Goal: Check status: Check status

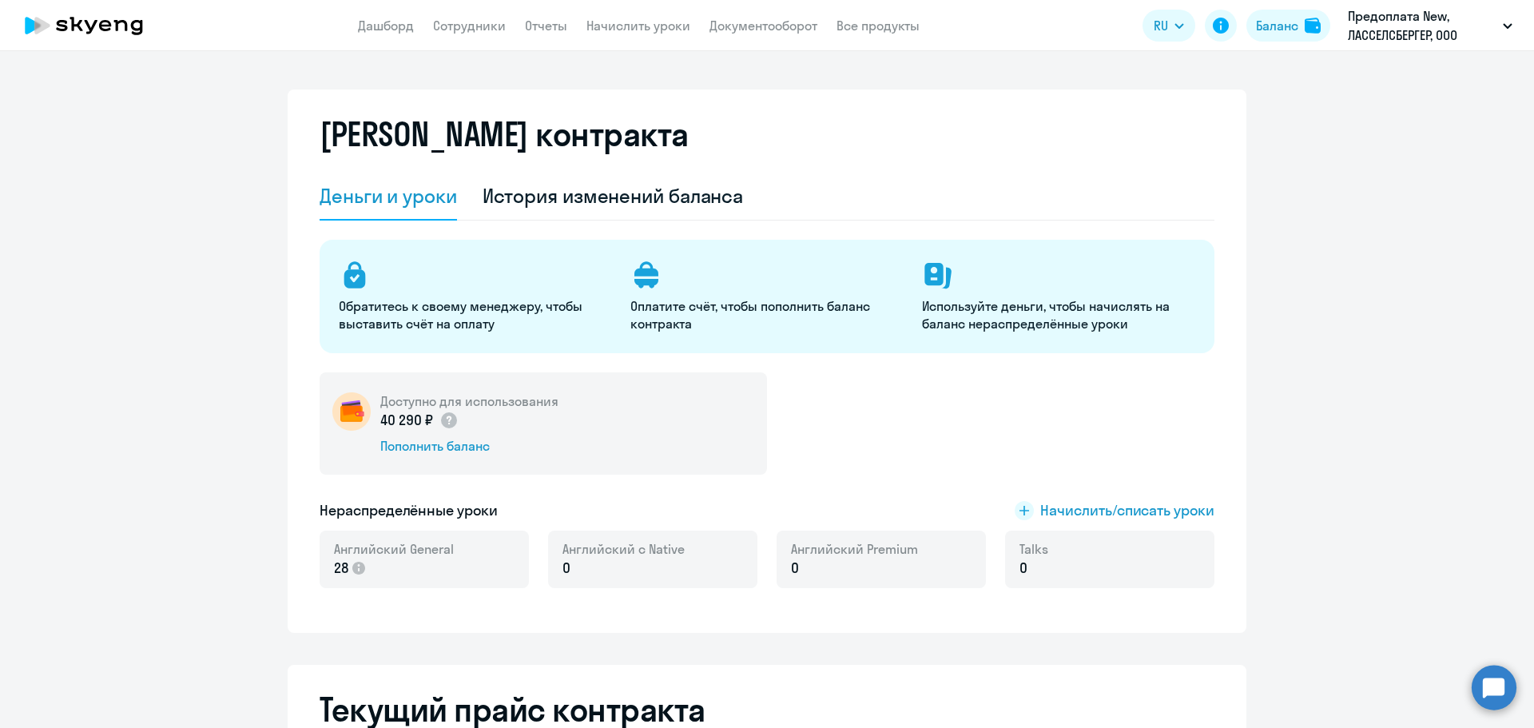
select select "english_adult_not_native_speaker"
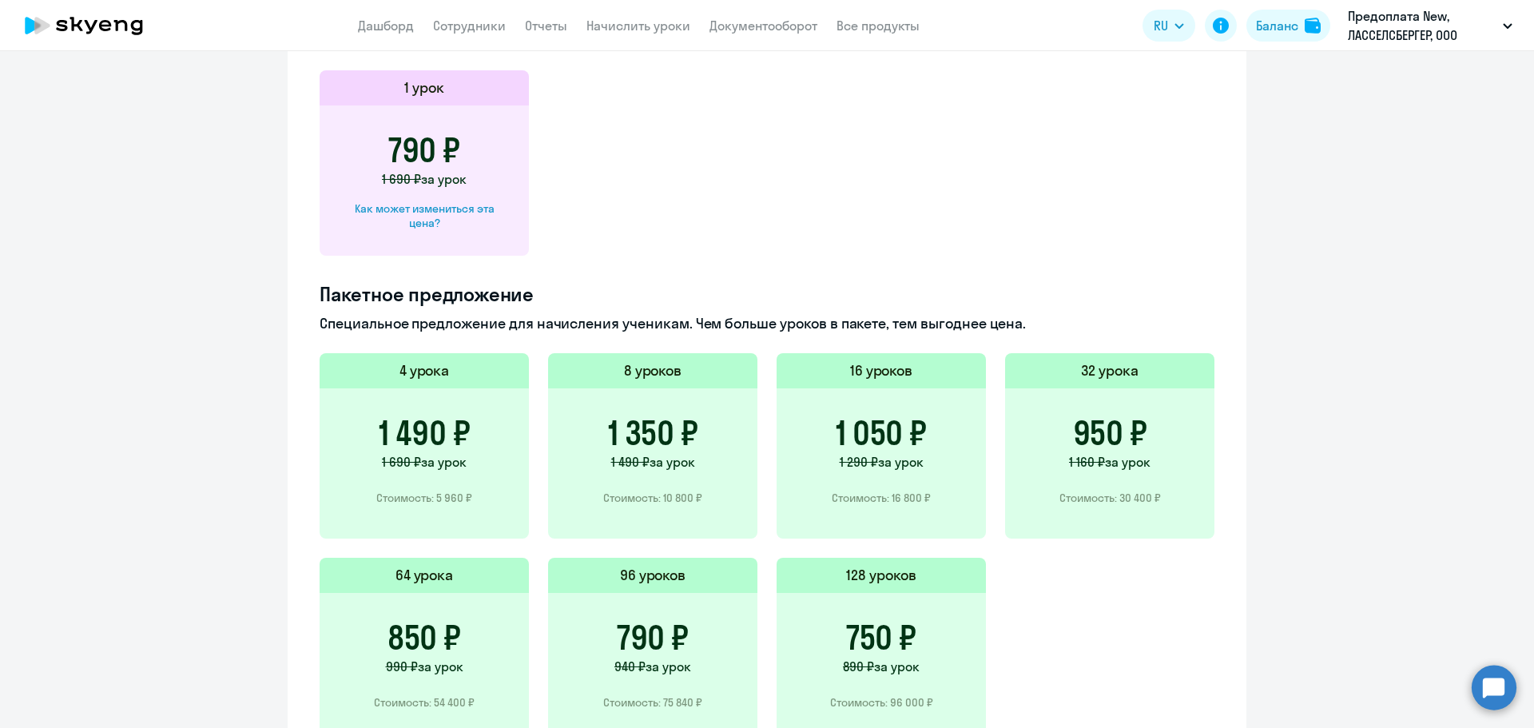
scroll to position [240, 0]
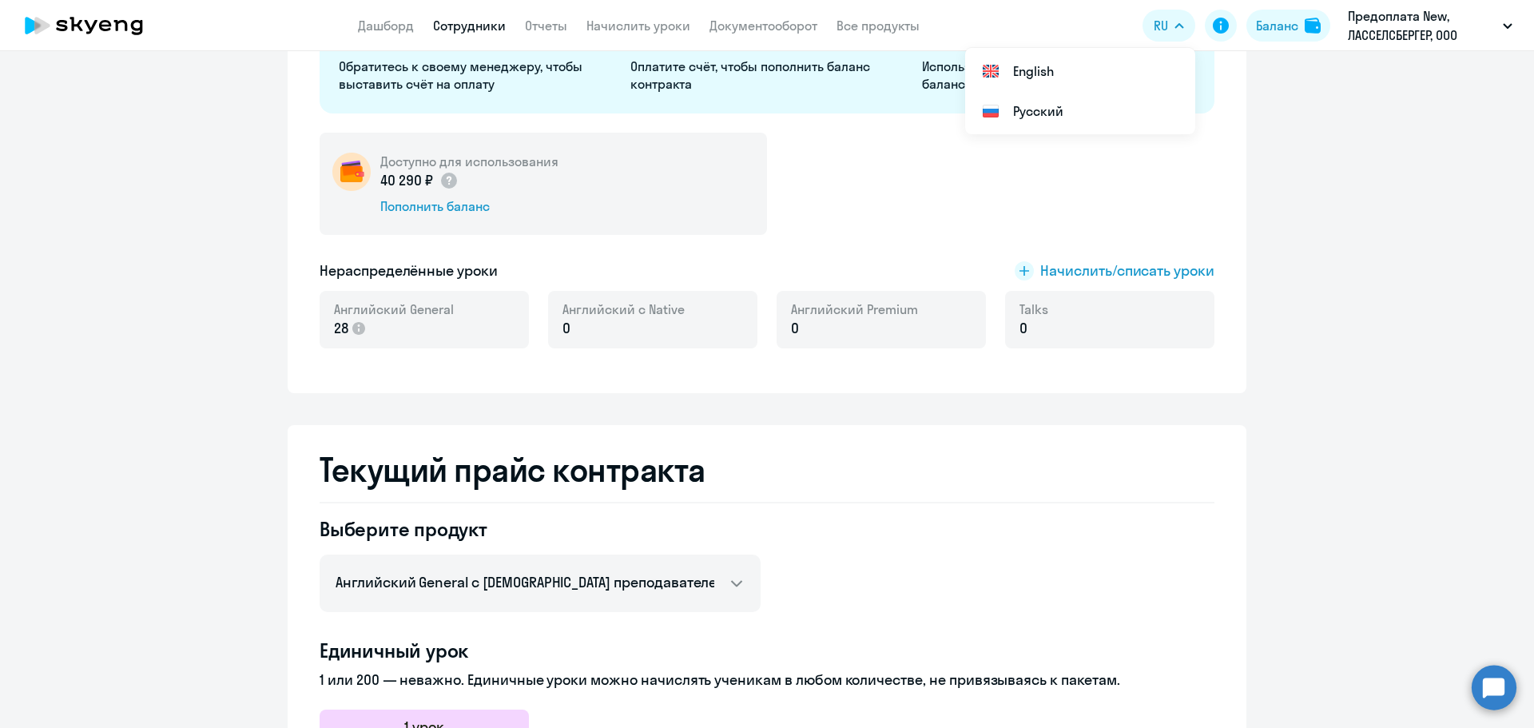
click at [482, 22] on link "Сотрудники" at bounding box center [469, 26] width 73 height 16
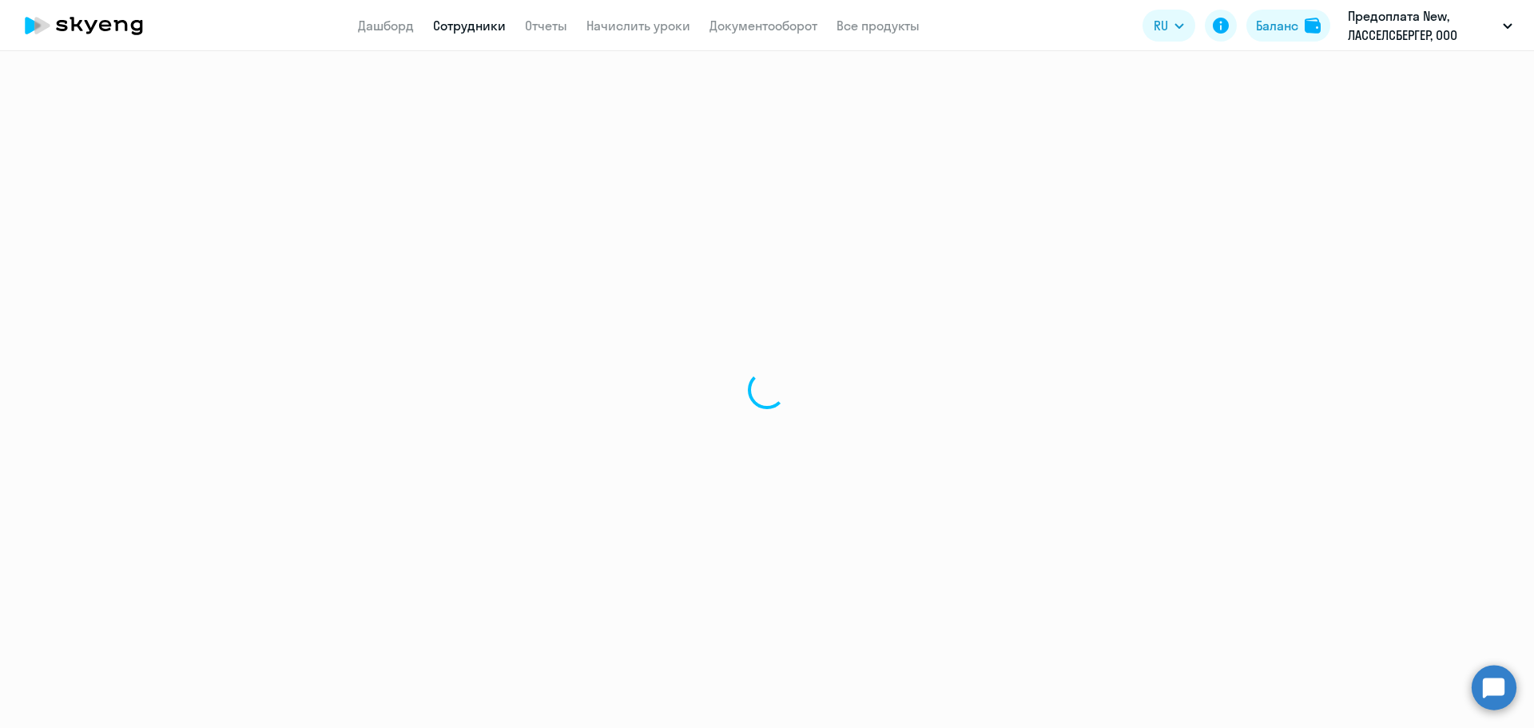
select select "30"
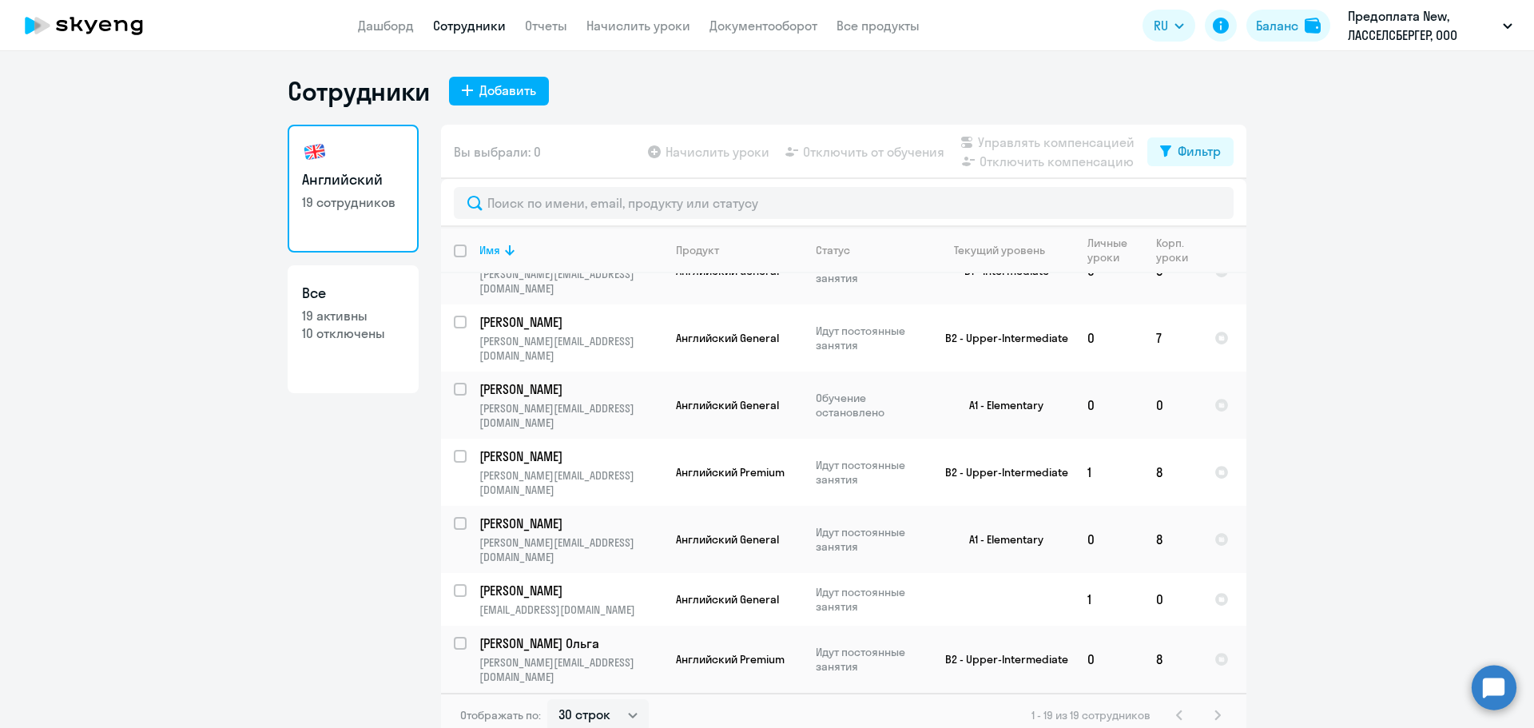
scroll to position [343, 0]
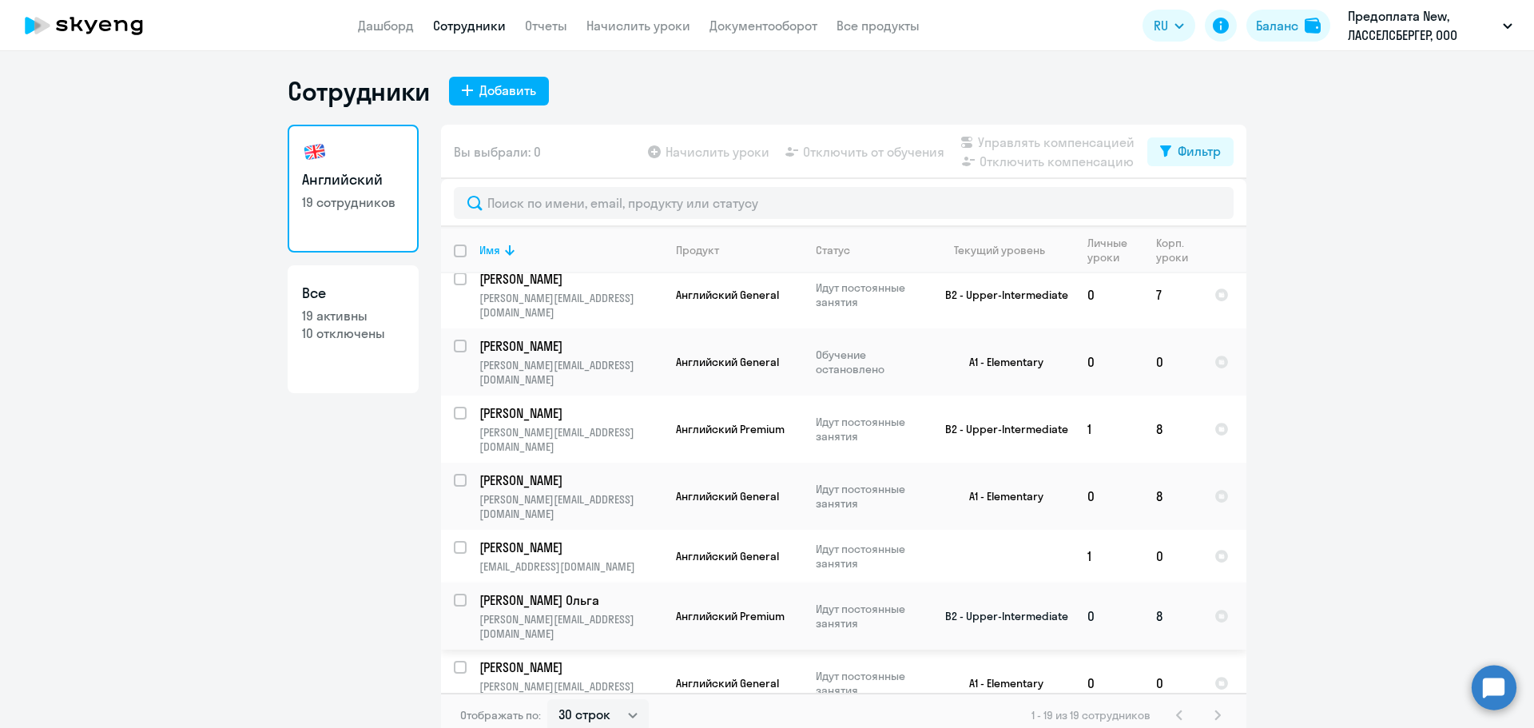
click at [589, 591] on p "[PERSON_NAME] Oльга" at bounding box center [569, 600] width 181 height 18
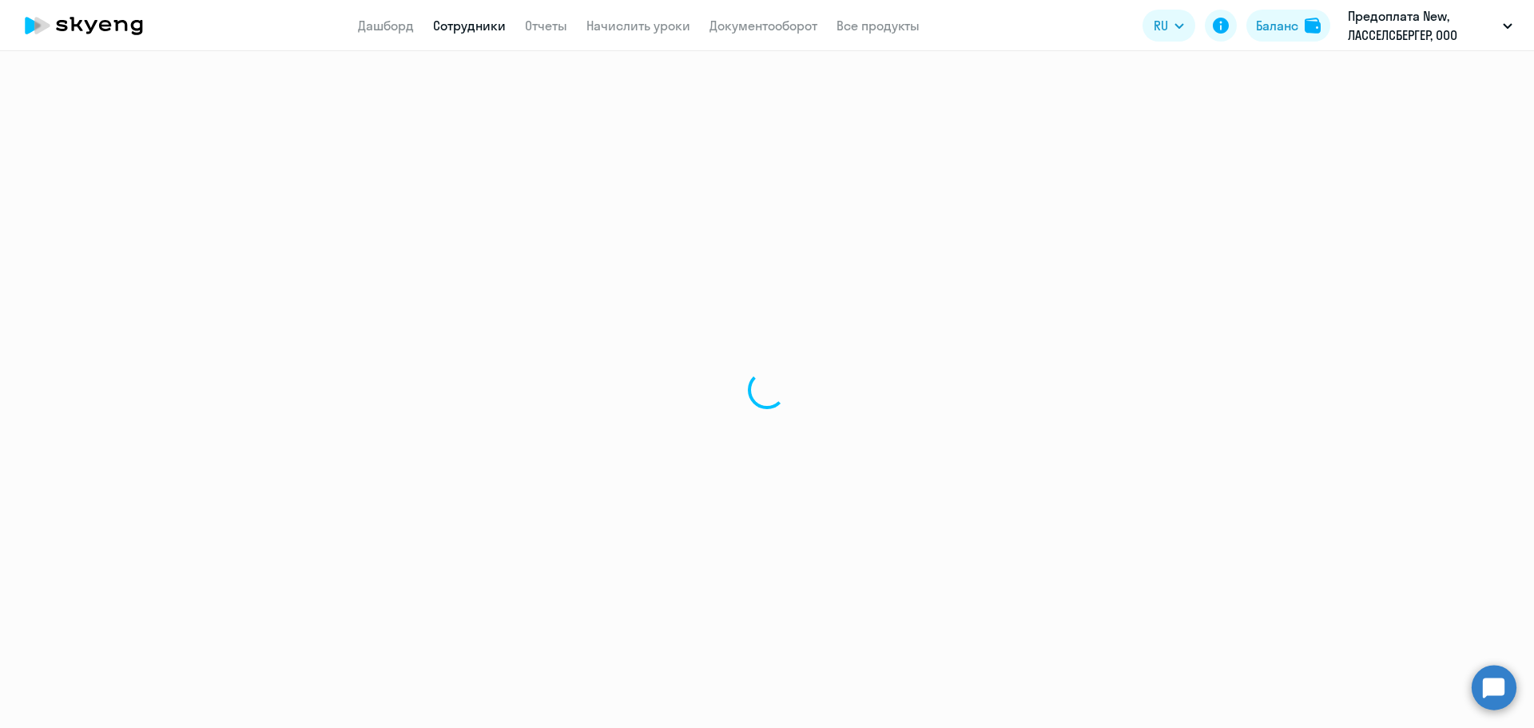
select select "english"
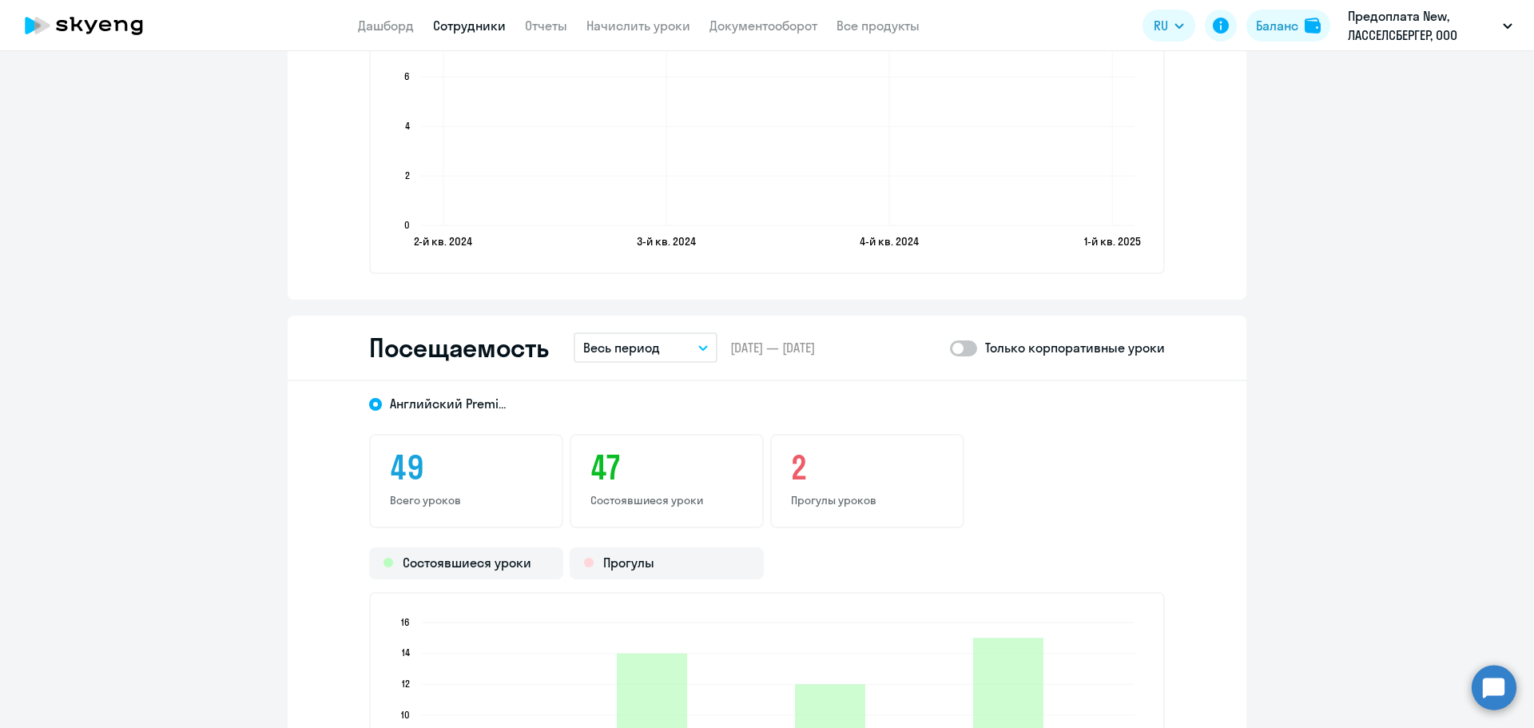
scroll to position [1838, 0]
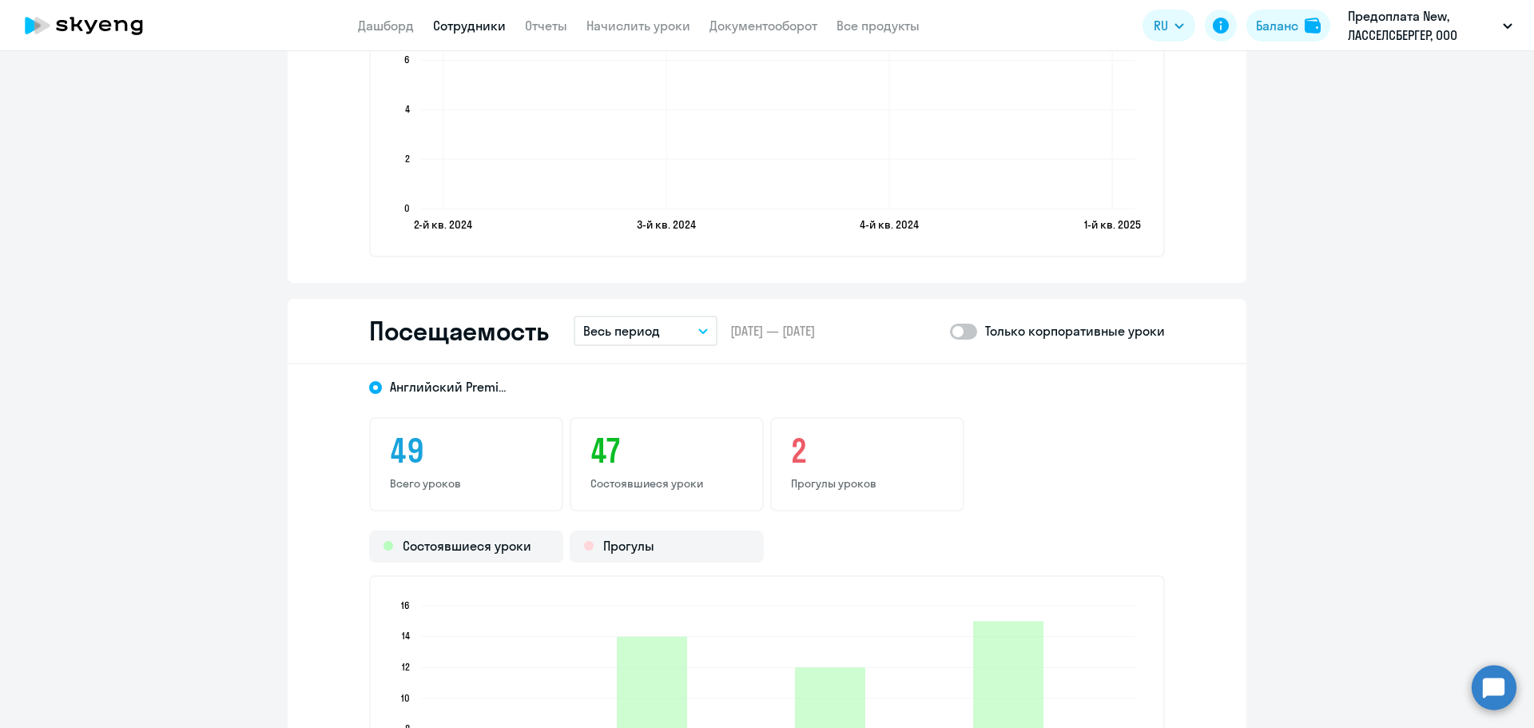
click at [698, 332] on icon "button" at bounding box center [703, 331] width 10 height 6
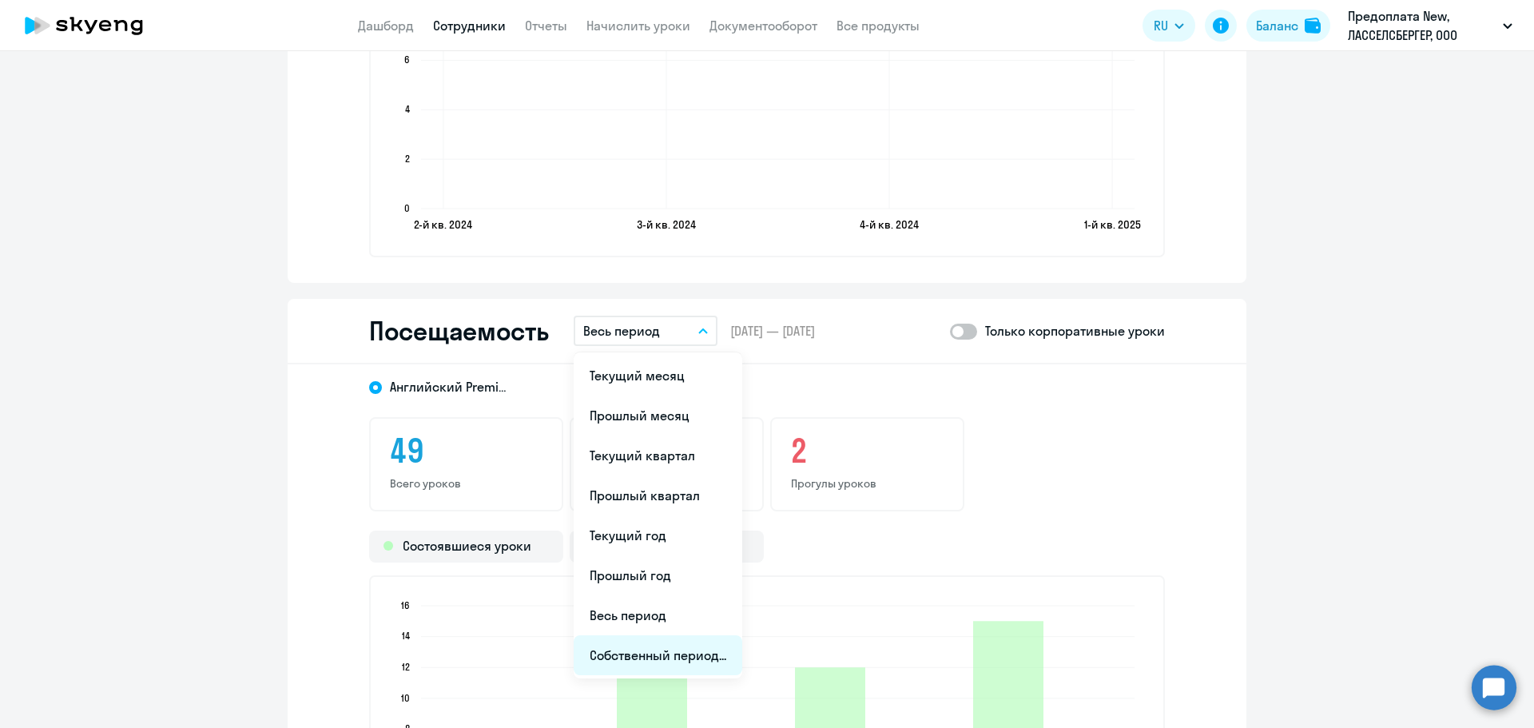
click at [644, 662] on li "Собственный период..." at bounding box center [658, 655] width 169 height 40
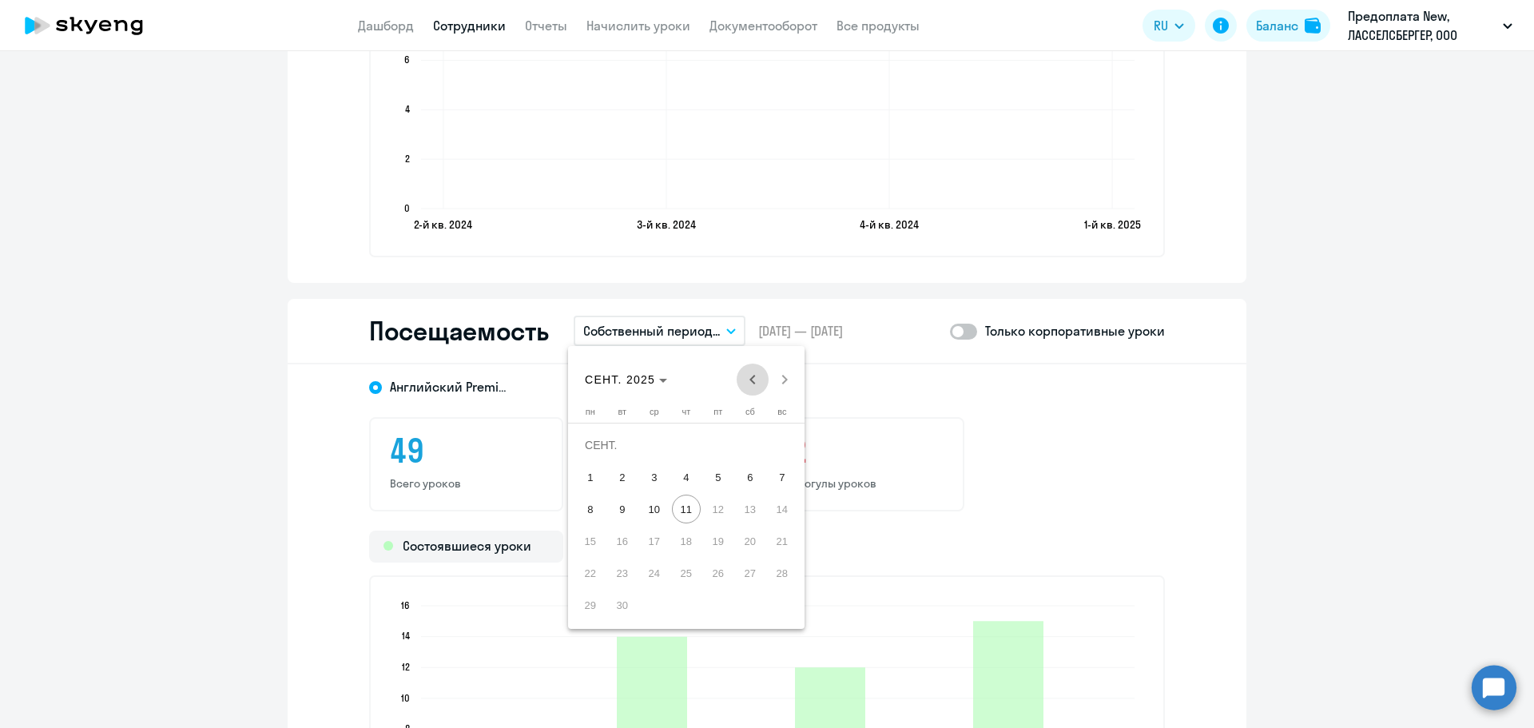
click at [746, 379] on span "Previous month" at bounding box center [753, 380] width 32 height 32
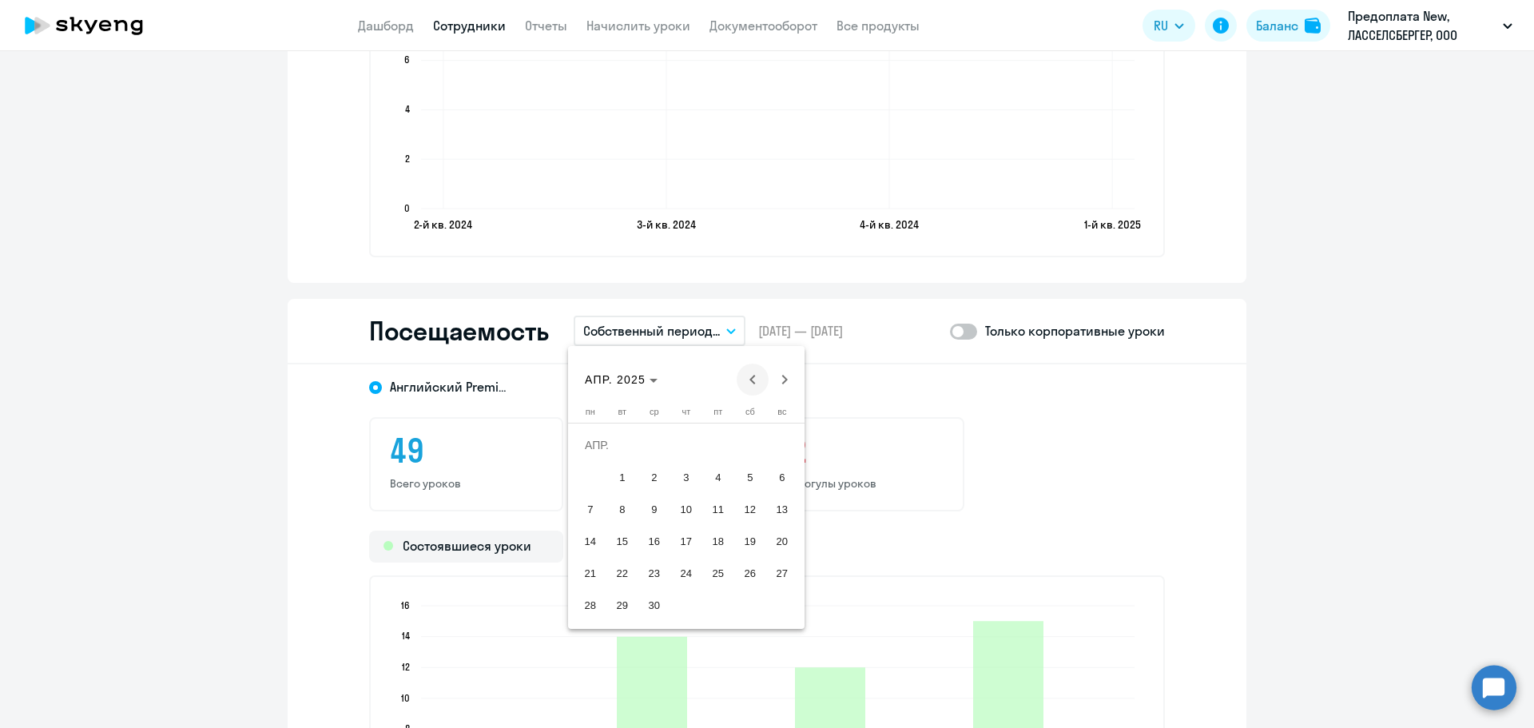
click at [746, 379] on span "Previous month" at bounding box center [753, 380] width 32 height 32
click at [748, 448] on span "1" at bounding box center [750, 445] width 29 height 29
click at [730, 587] on button "28" at bounding box center [718, 573] width 32 height 32
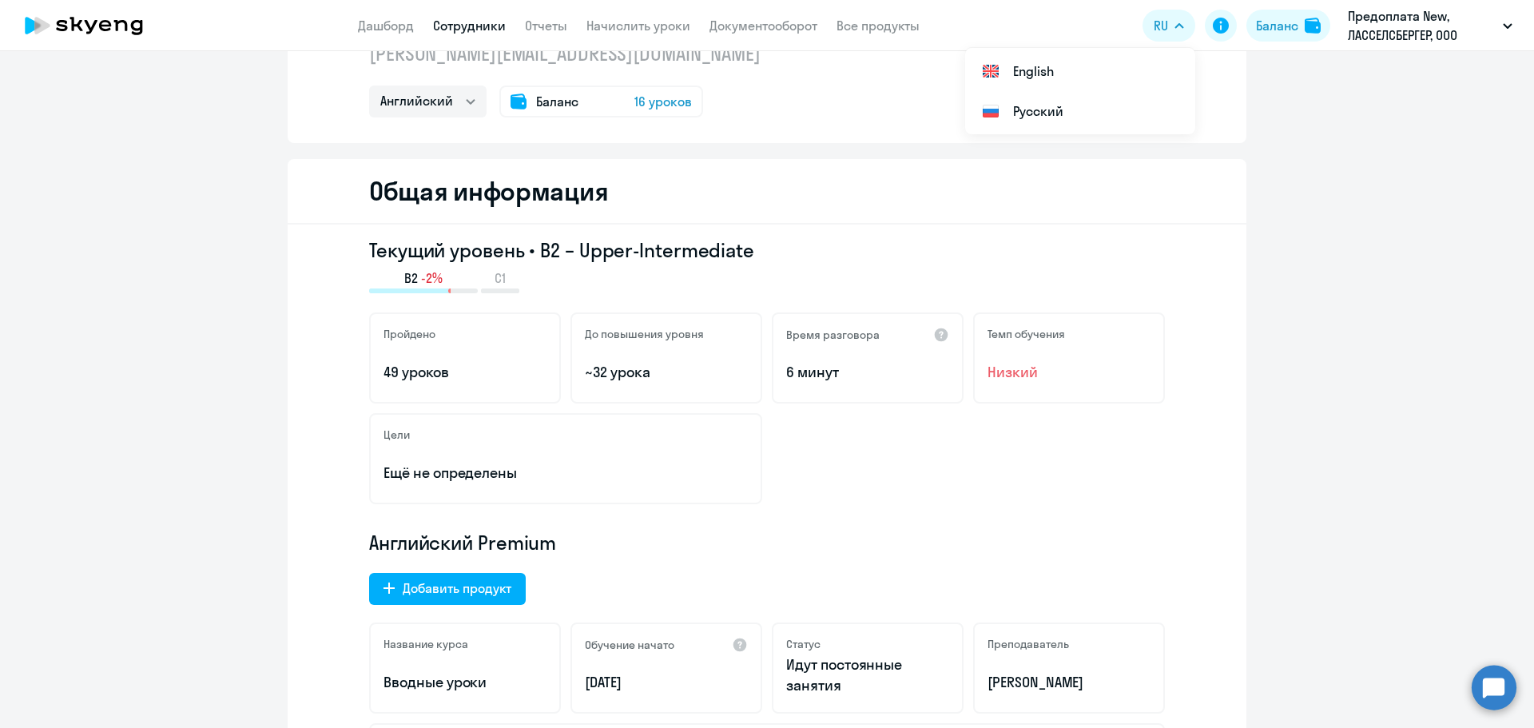
scroll to position [0, 0]
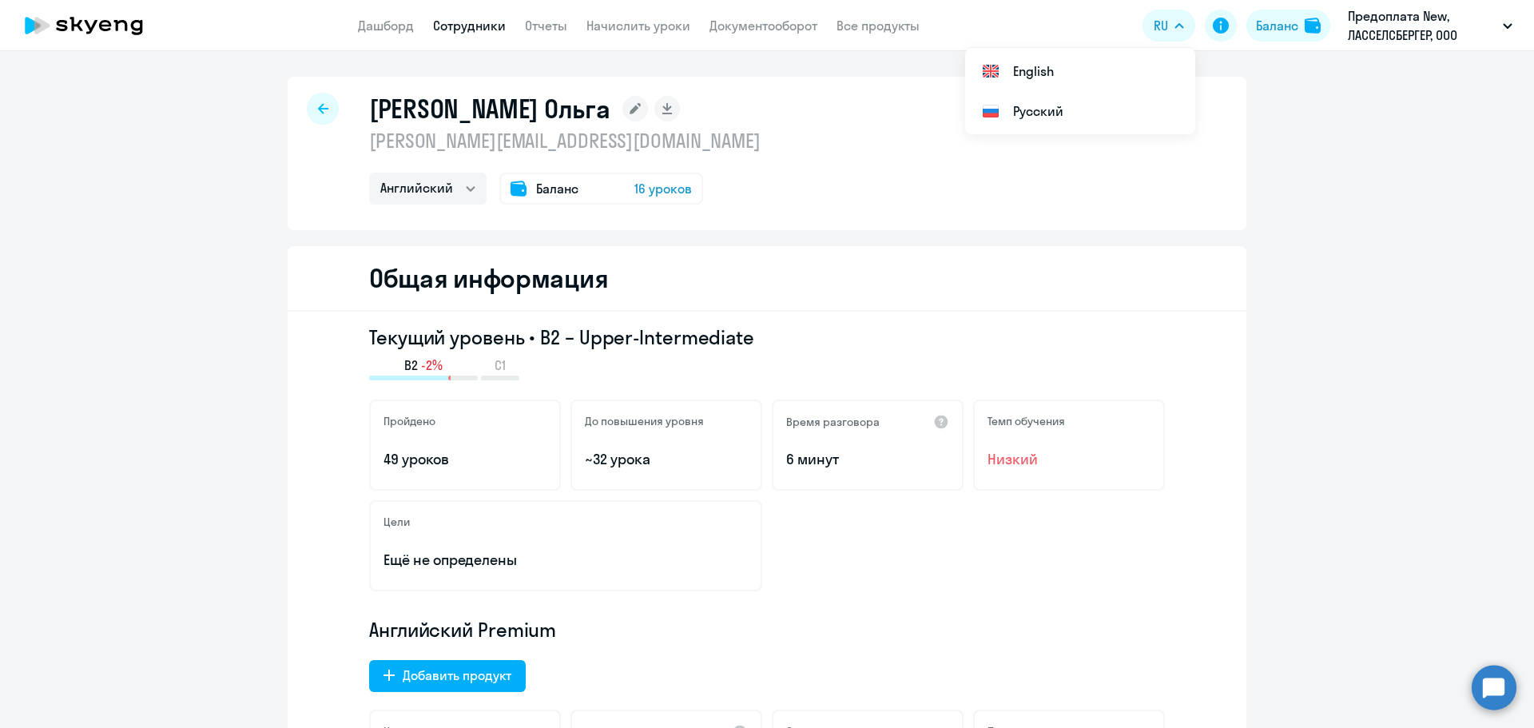
click at [310, 109] on div at bounding box center [323, 109] width 32 height 32
select select "30"
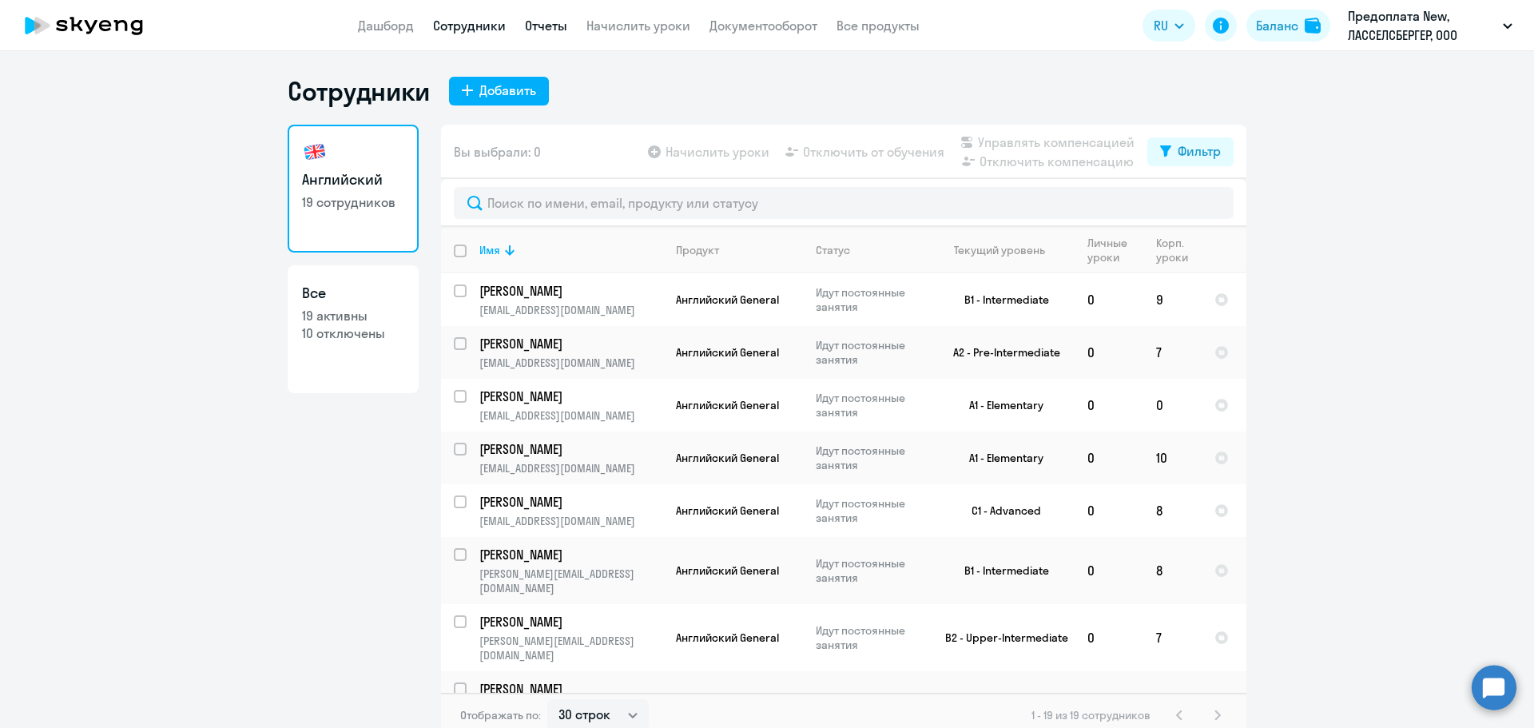
click at [544, 32] on link "Отчеты" at bounding box center [546, 26] width 42 height 16
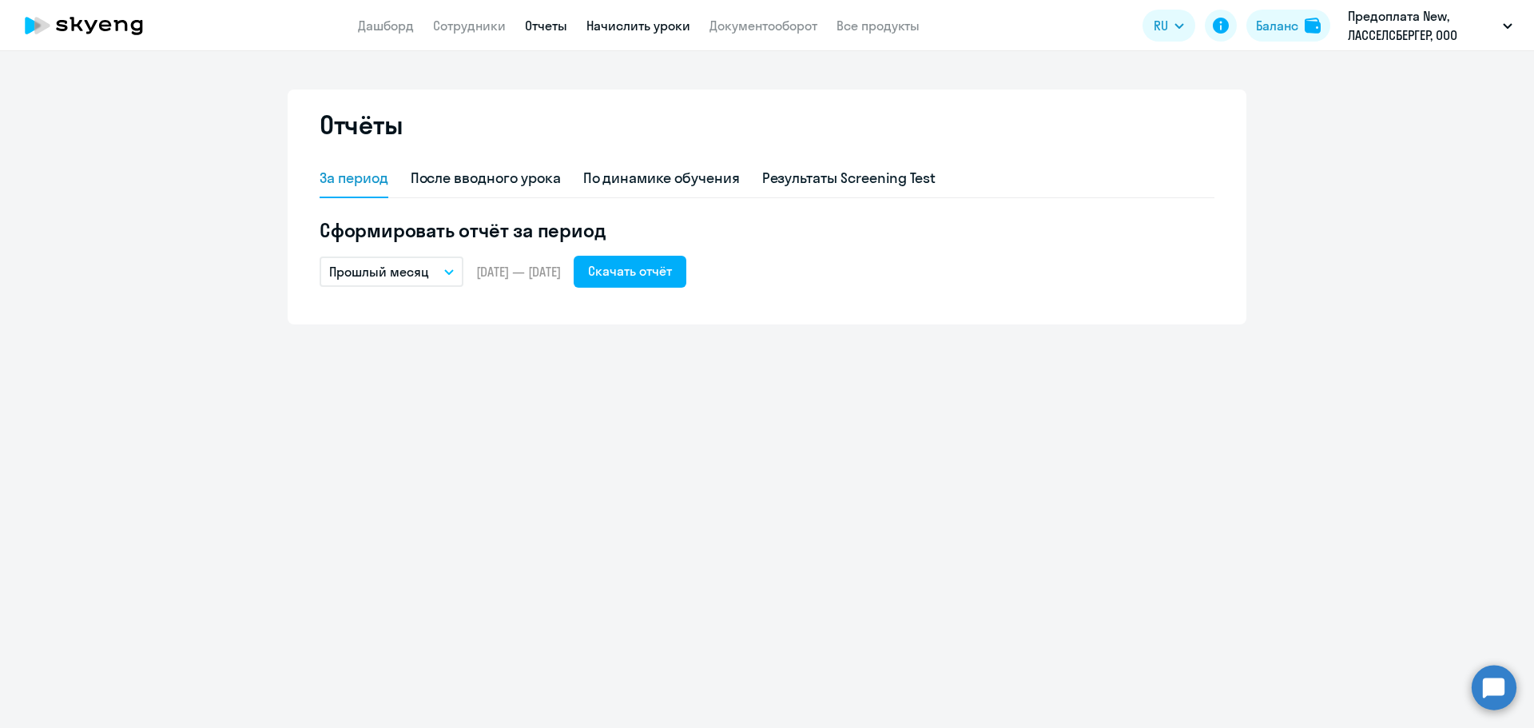
click at [633, 32] on link "Начислить уроки" at bounding box center [639, 26] width 104 height 16
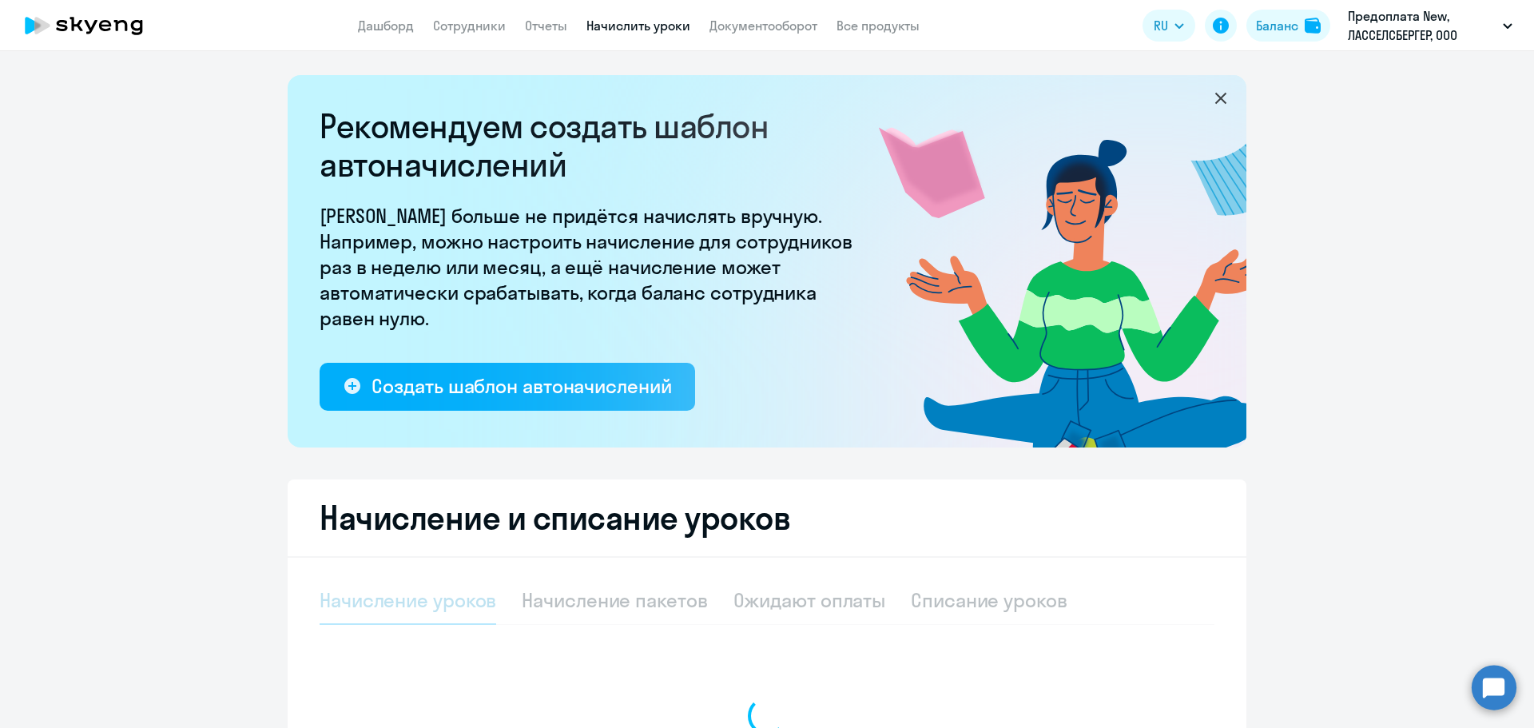
select select "10"
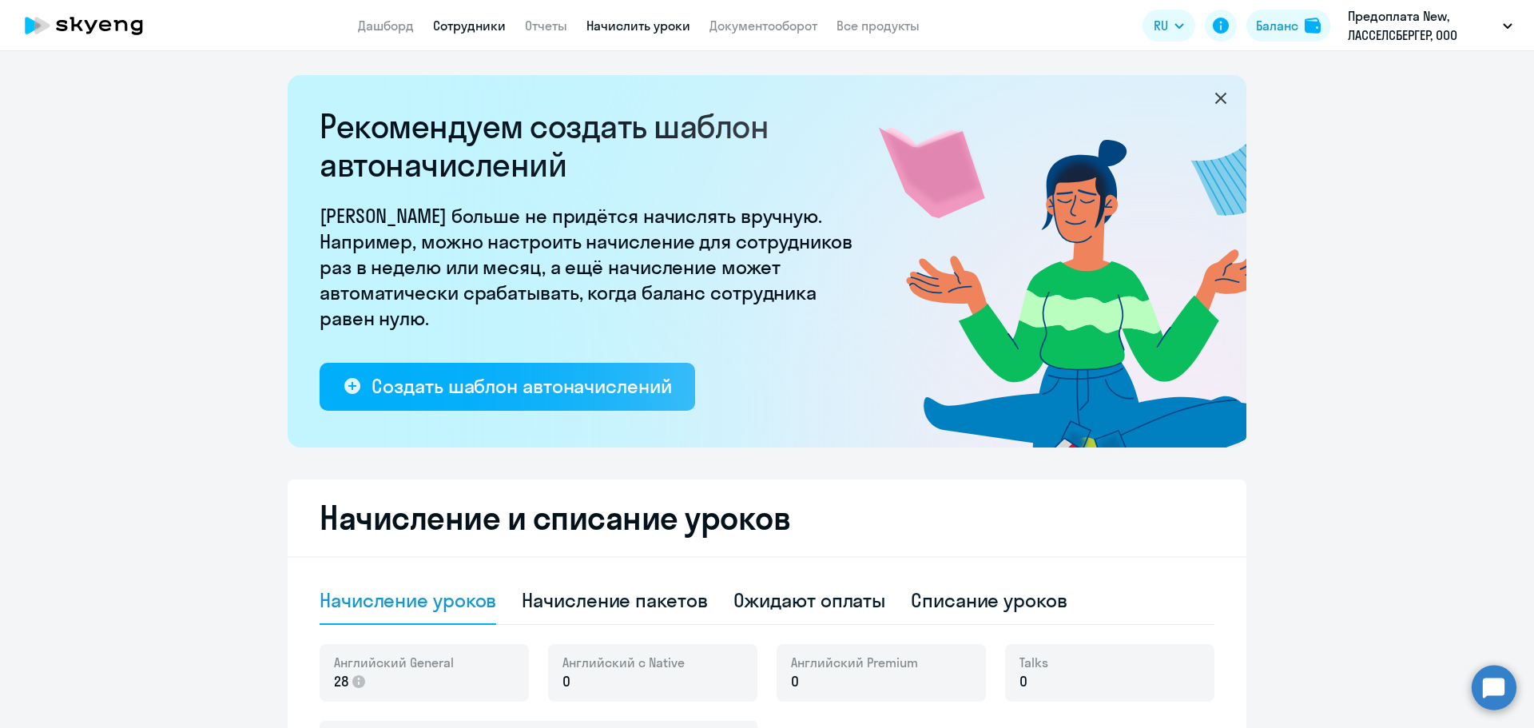
click at [436, 33] on link "Сотрудники" at bounding box center [469, 26] width 73 height 16
select select "30"
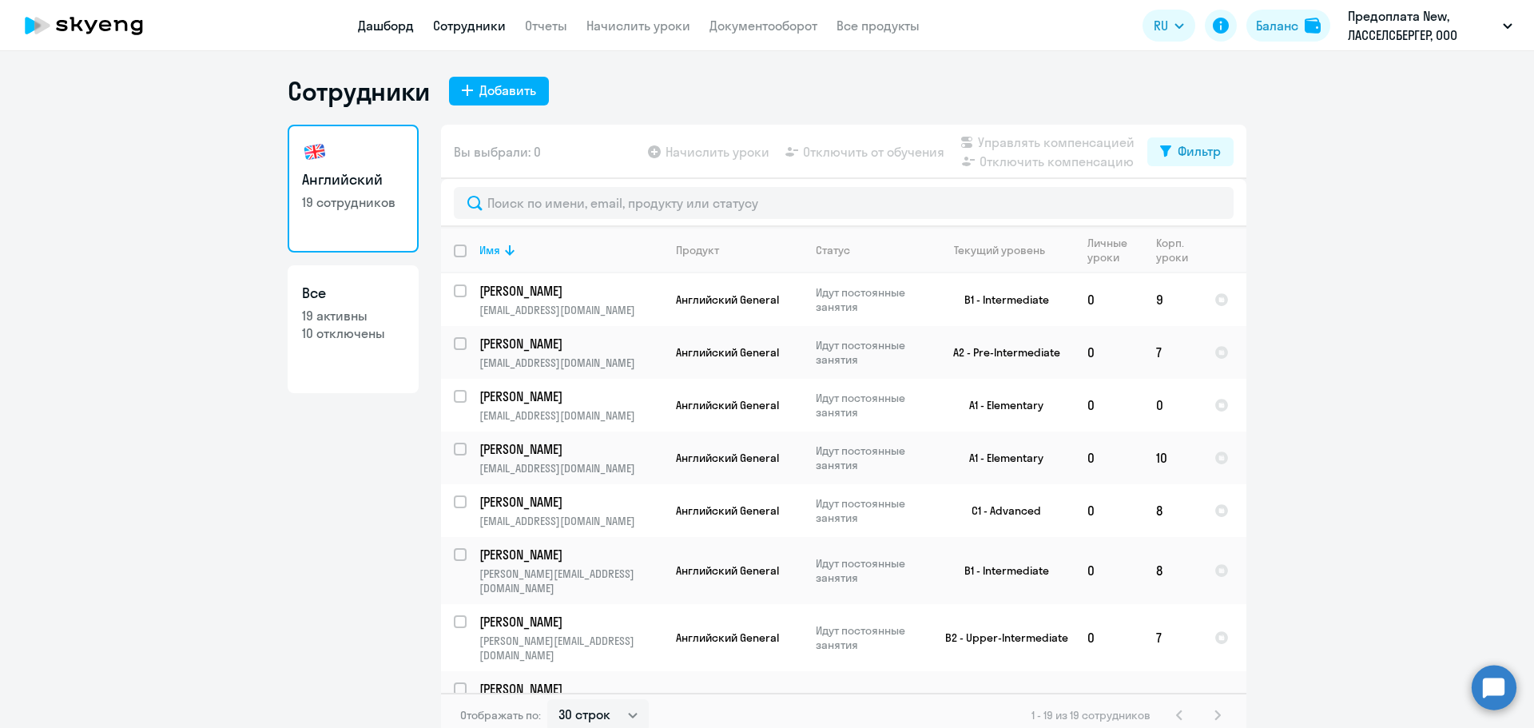
click at [396, 22] on link "Дашборд" at bounding box center [386, 26] width 56 height 16
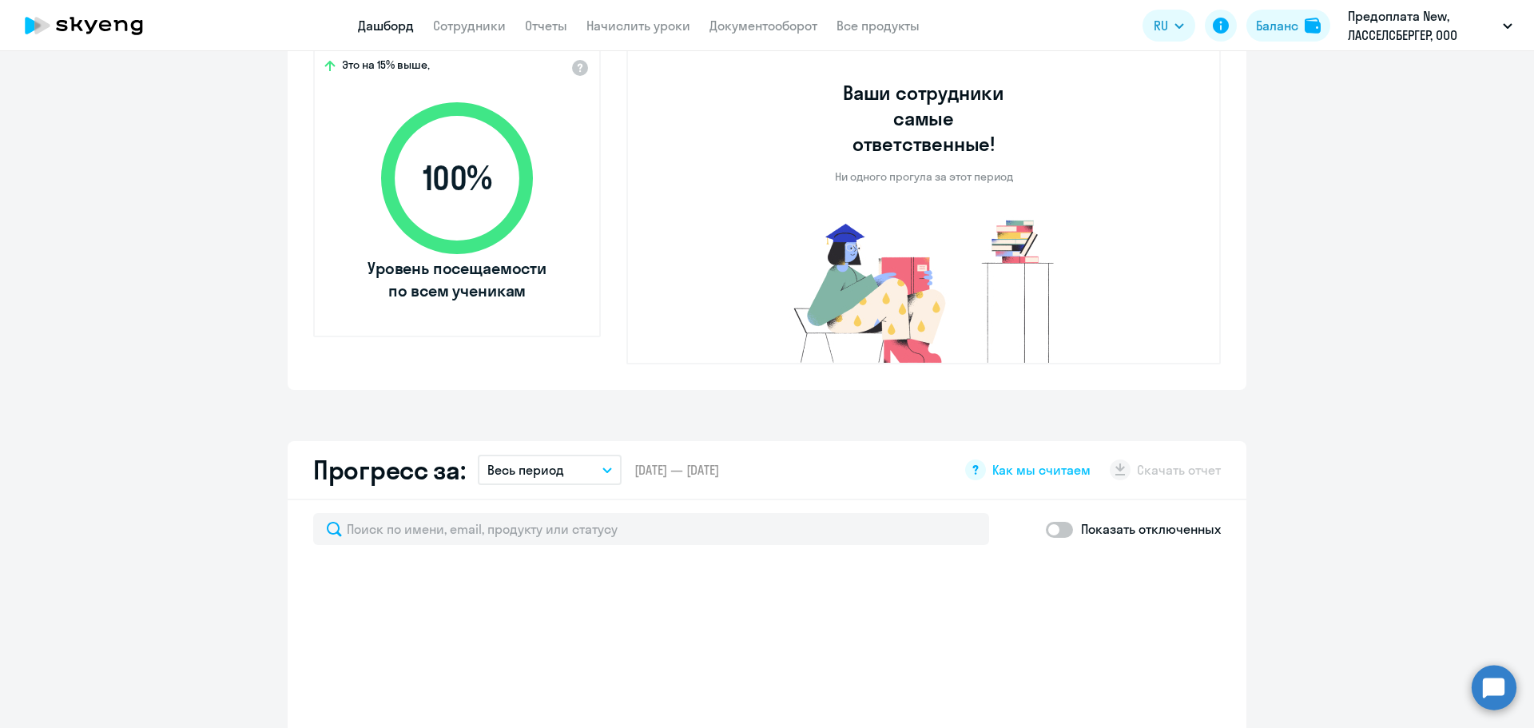
scroll to position [799, 0]
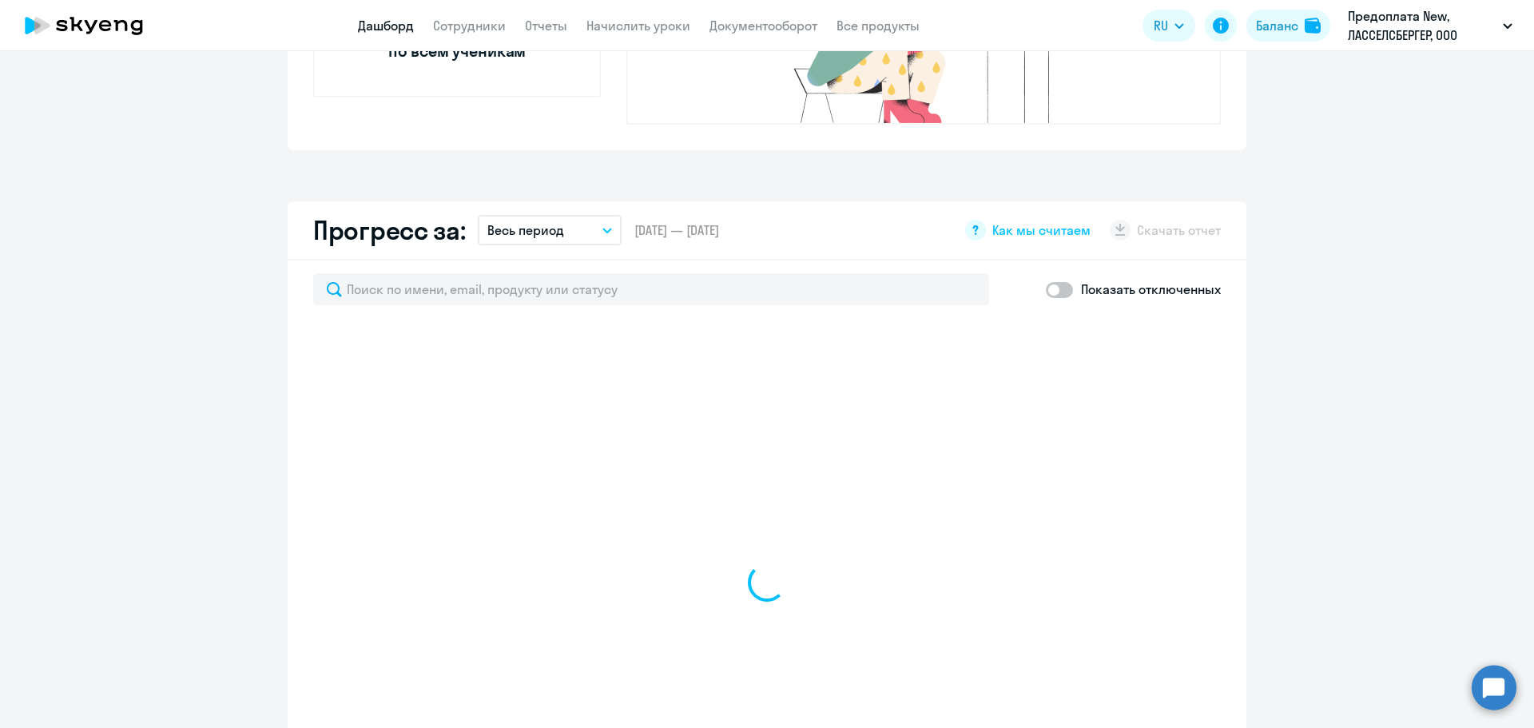
select select "30"
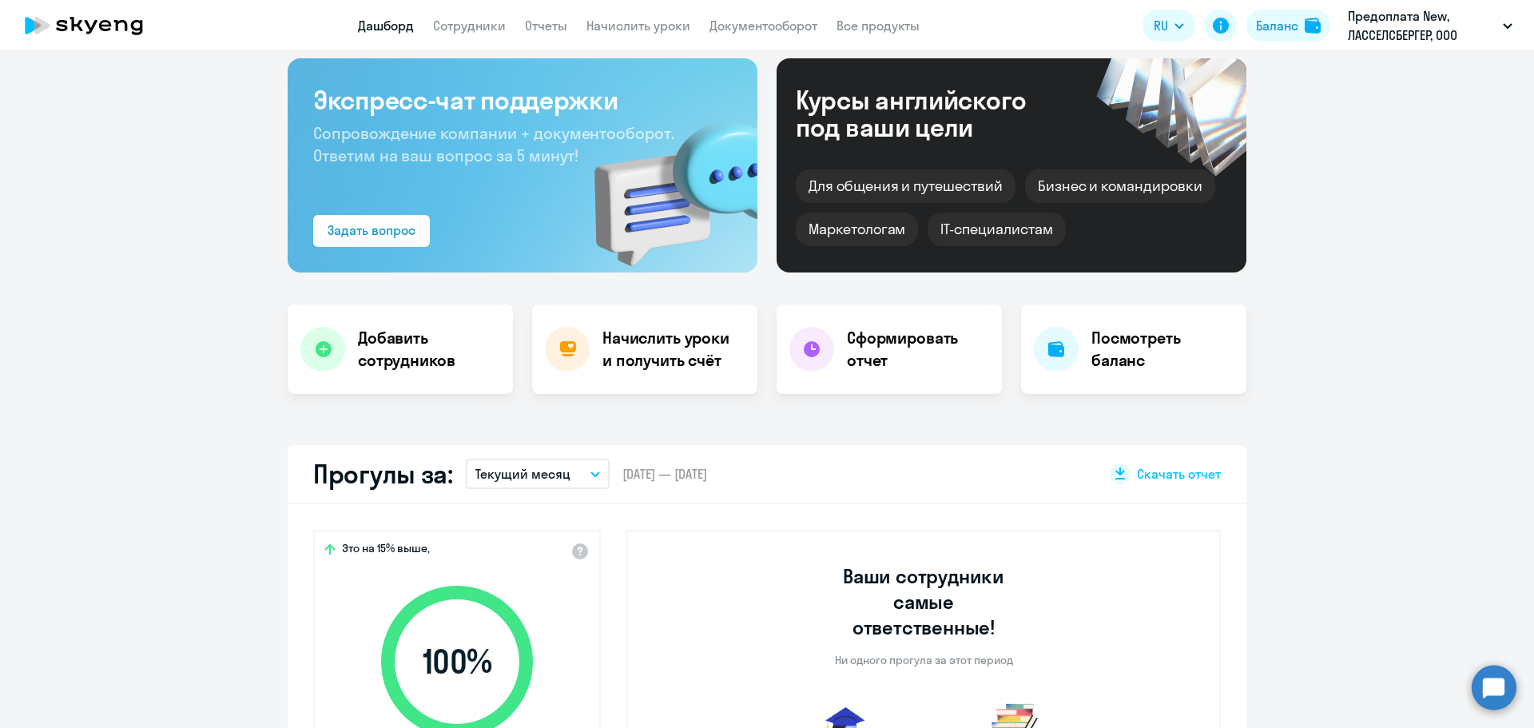
scroll to position [0, 0]
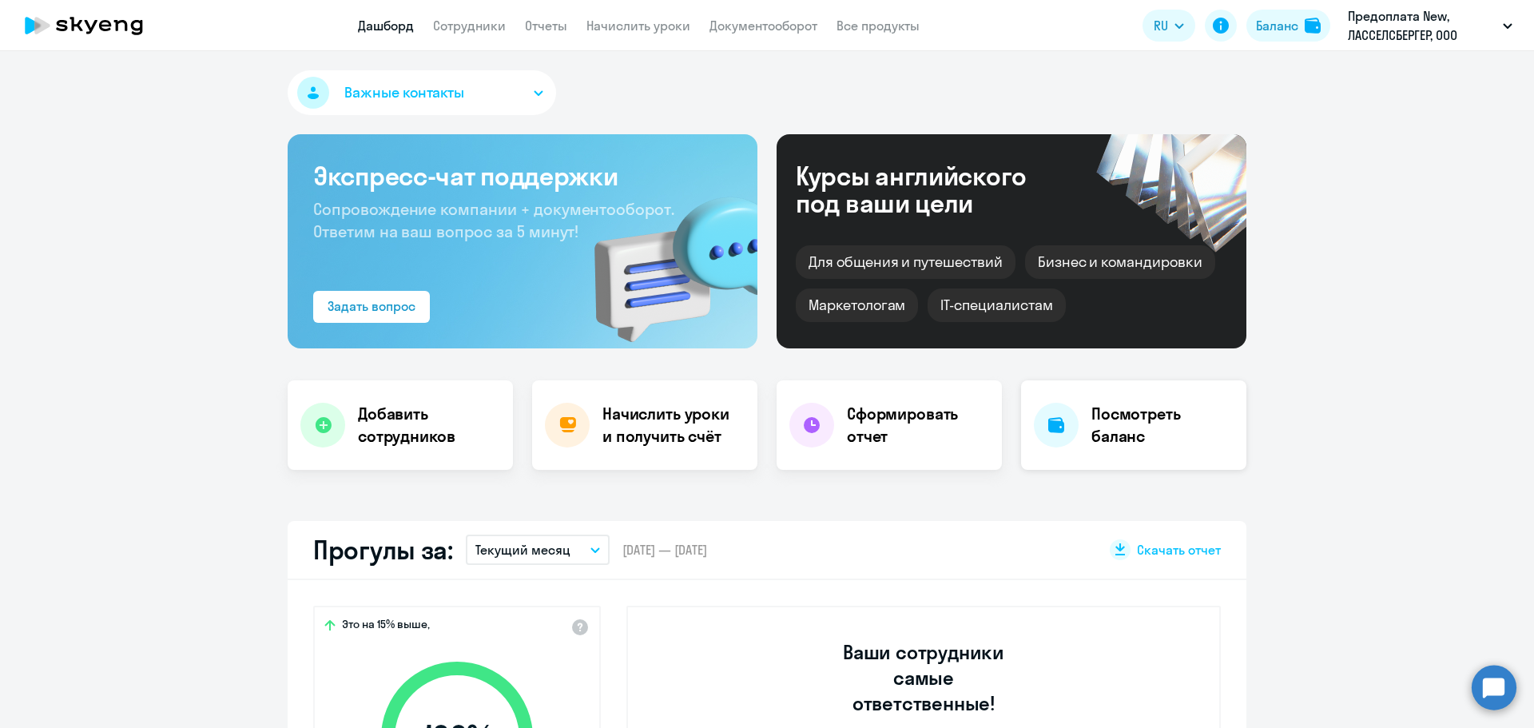
click at [1145, 427] on h4 "Посмотреть баланс" at bounding box center [1163, 425] width 142 height 45
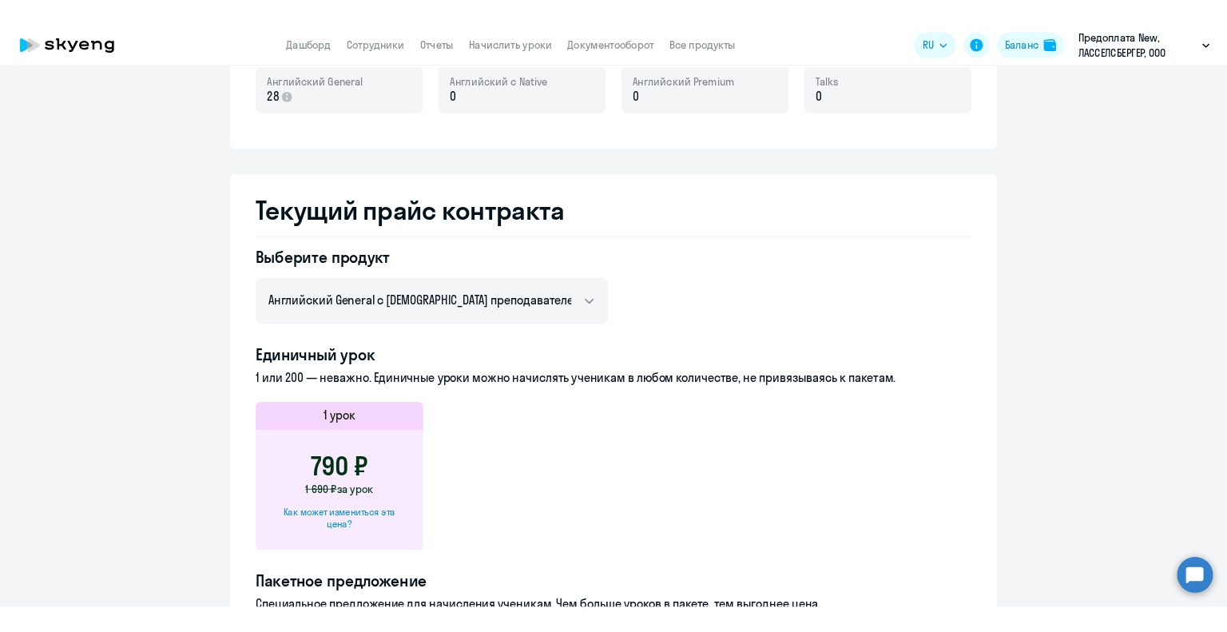
scroll to position [434, 0]
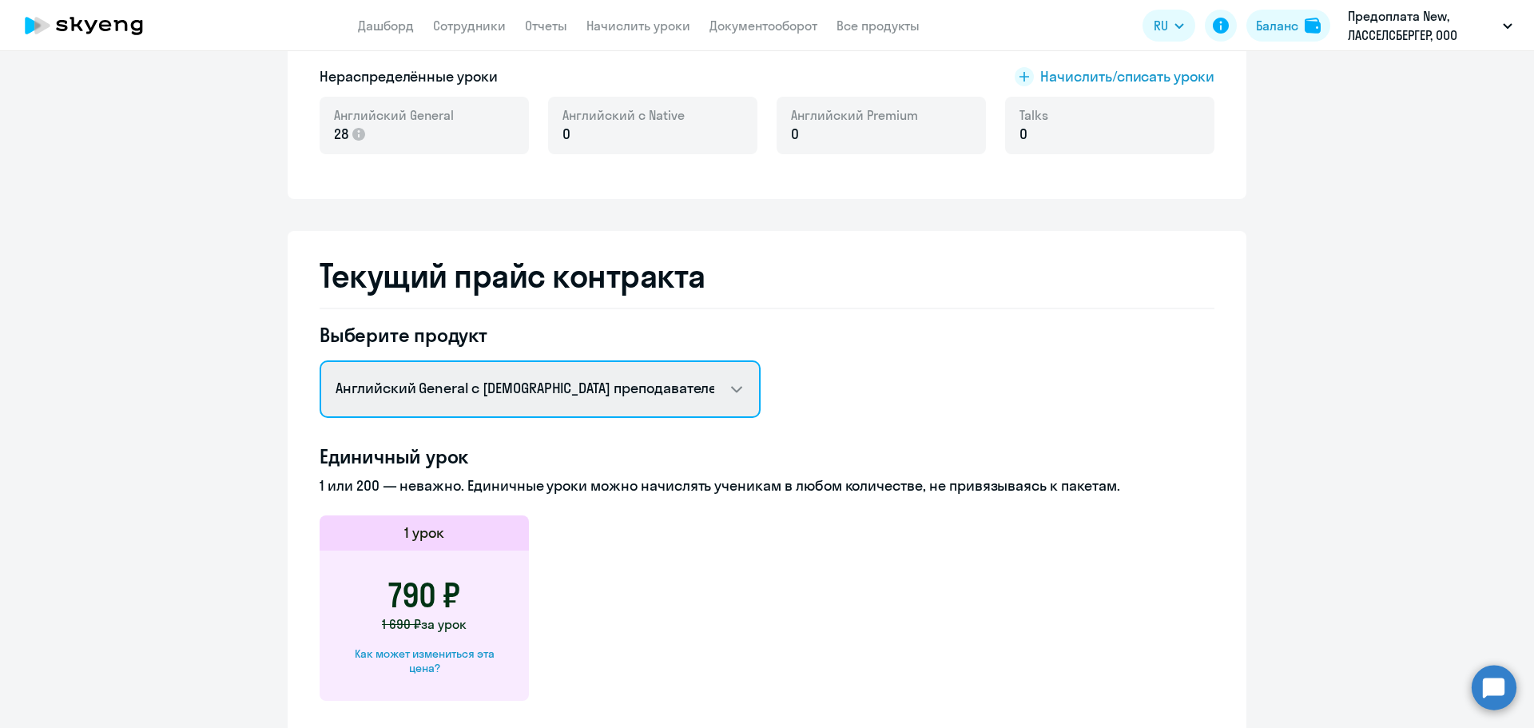
click at [731, 382] on select "Английский General с русскоговорящим преподавателем Английский General с [DEMOG…" at bounding box center [540, 389] width 441 height 58
select select "english_adult_not_native_speaker_premium"
click at [320, 360] on select "Английский General с русскоговорящим преподавателем Английский General с [DEMOG…" at bounding box center [540, 389] width 441 height 58
